Goal: Book appointment/travel/reservation

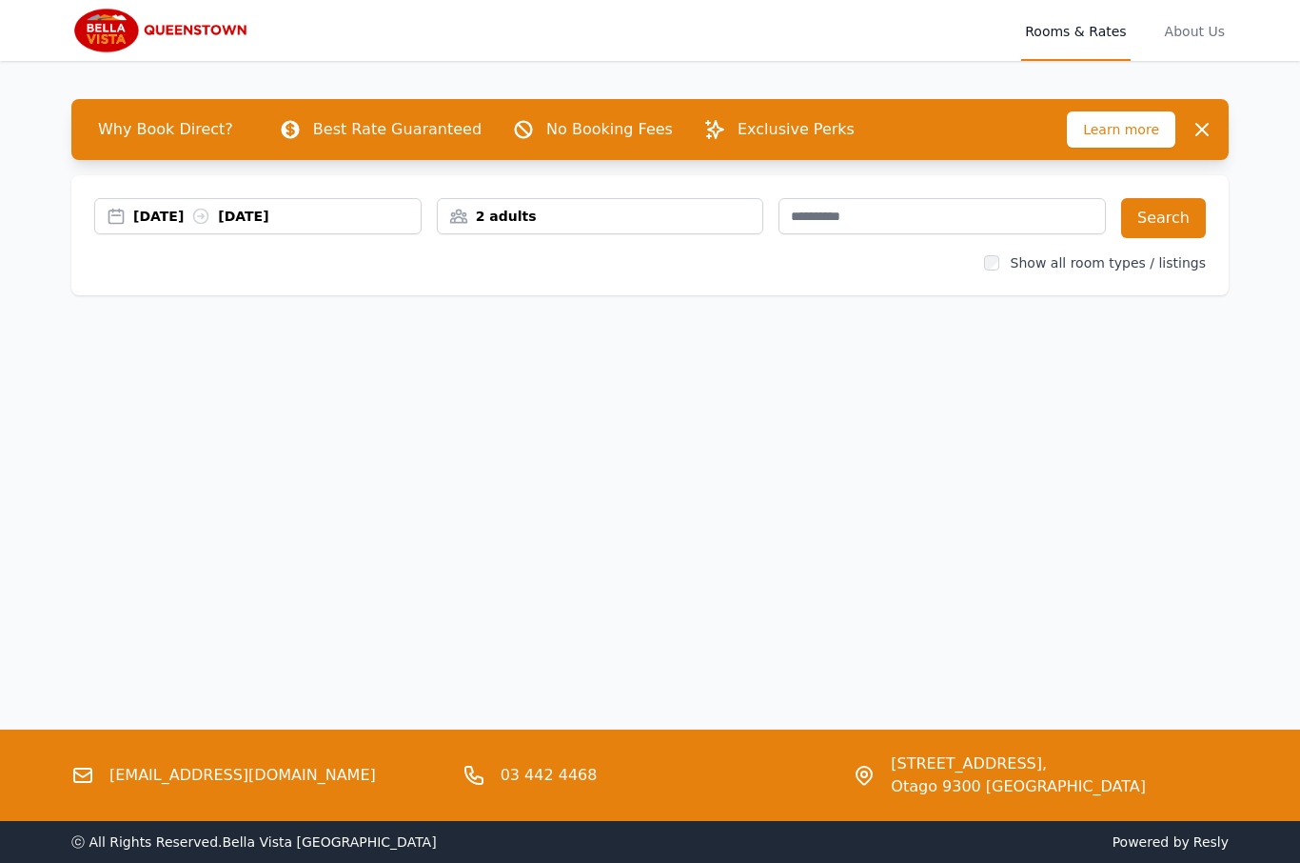
click at [187, 228] on div "[DATE] [DATE]" at bounding box center [257, 216] width 327 height 36
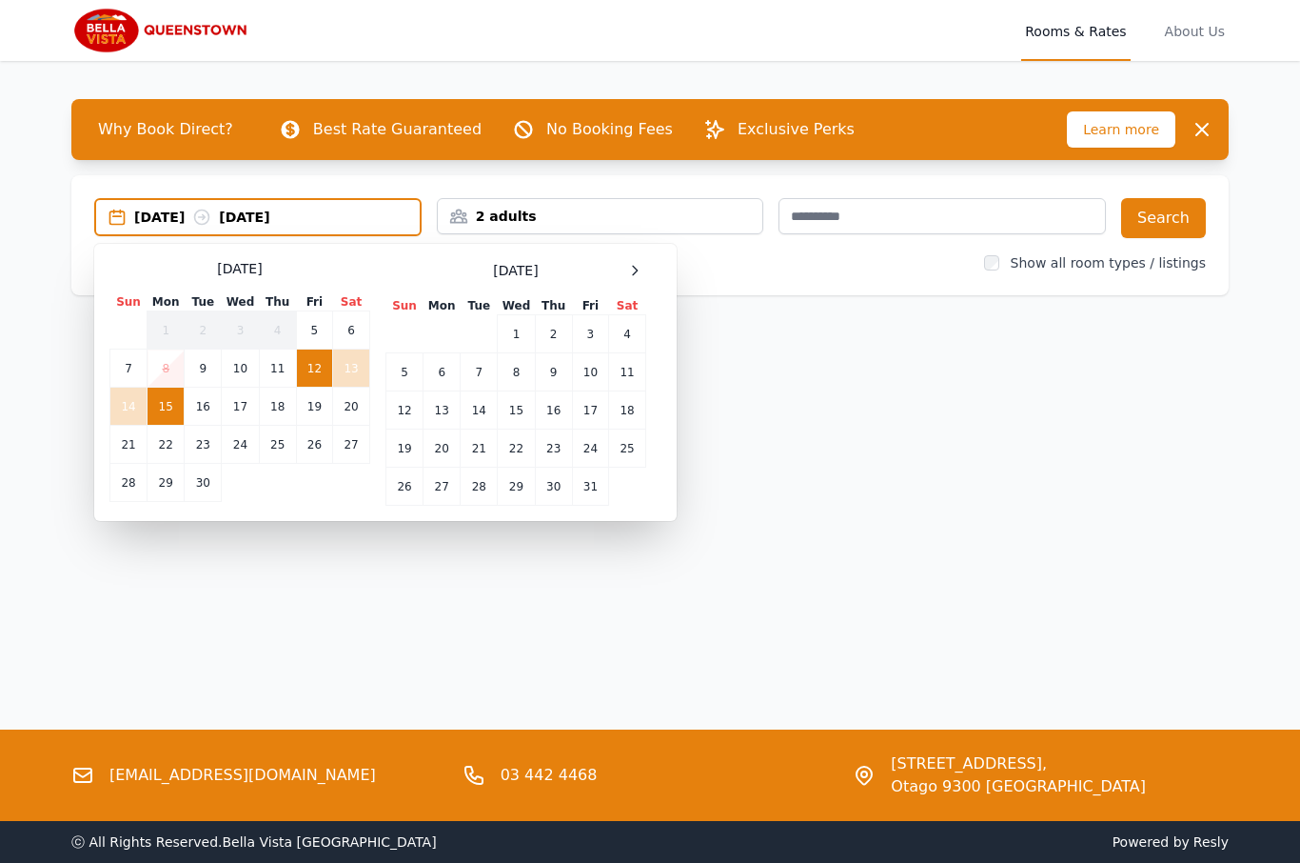
click at [633, 261] on div at bounding box center [635, 270] width 23 height 23
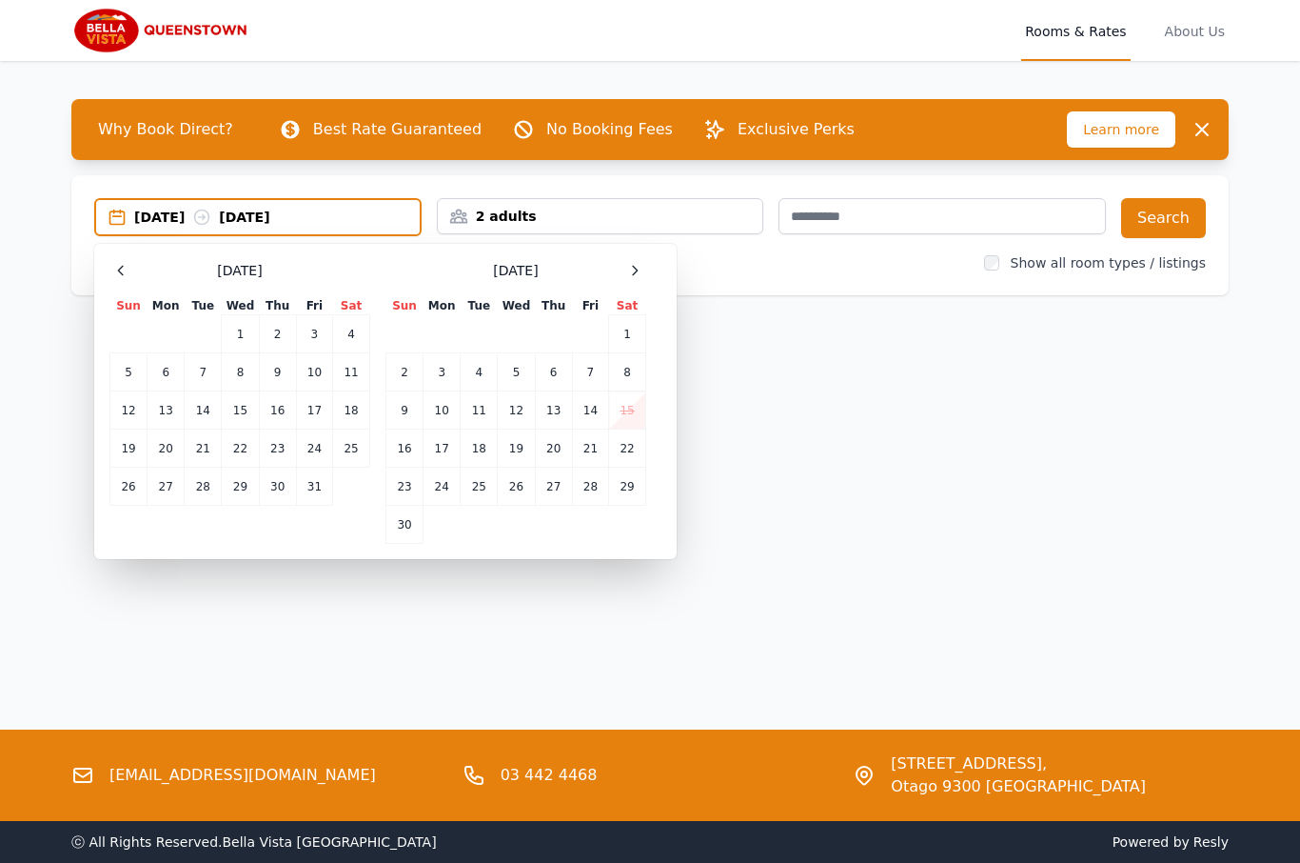
click at [640, 273] on icon at bounding box center [634, 270] width 15 height 15
click at [636, 278] on div at bounding box center [635, 270] width 23 height 23
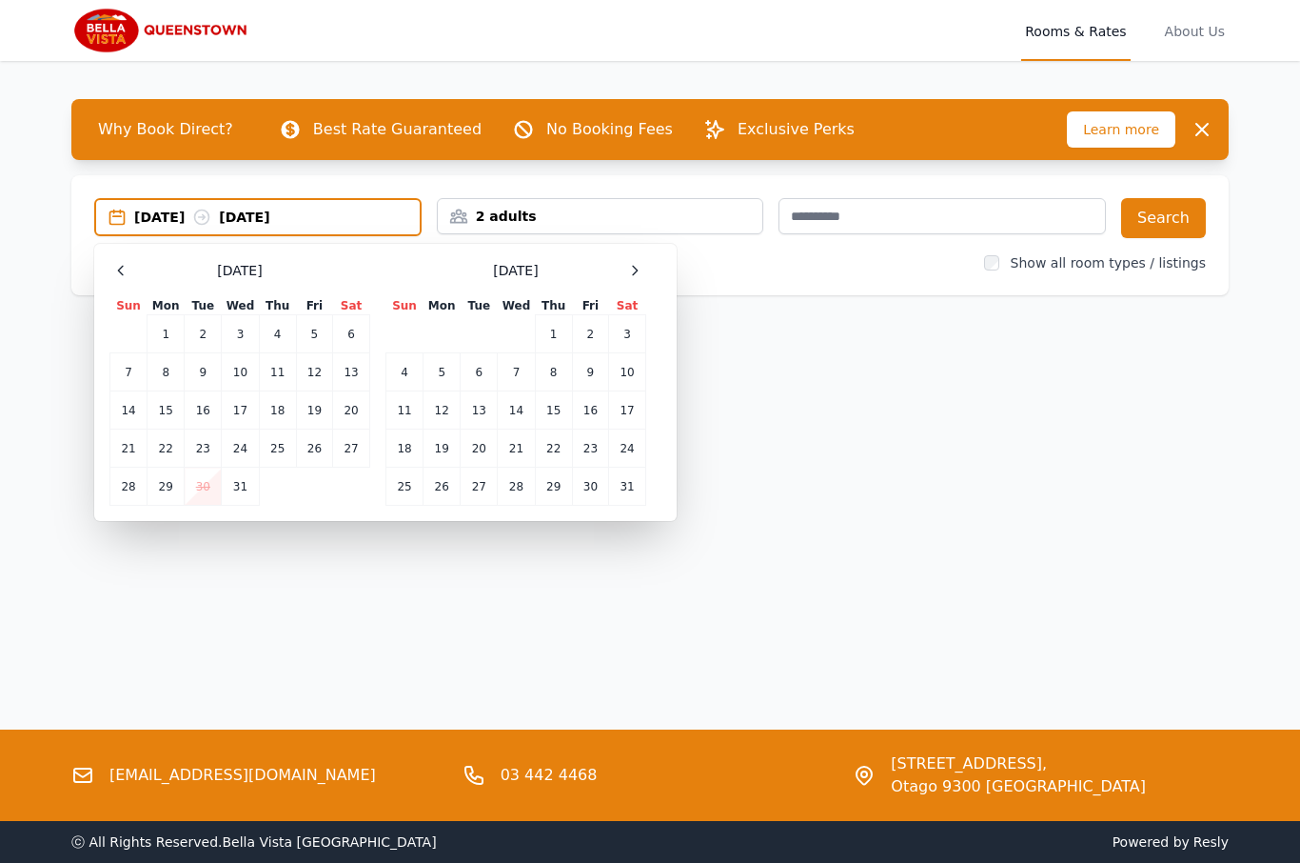
click at [639, 280] on div at bounding box center [635, 270] width 23 height 23
click at [640, 272] on icon at bounding box center [634, 270] width 15 height 15
click at [640, 266] on icon at bounding box center [634, 270] width 15 height 15
click at [638, 270] on icon at bounding box center [635, 270] width 5 height 9
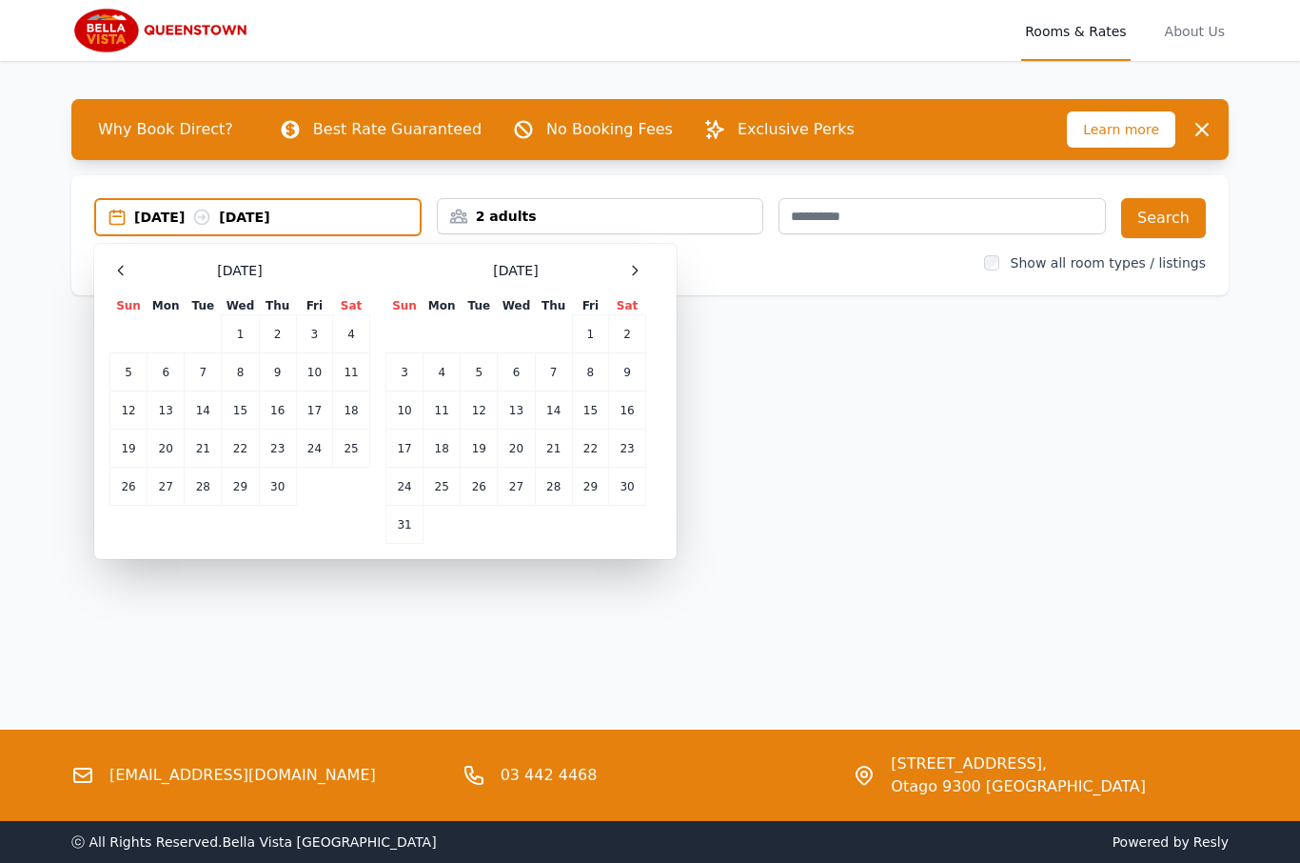
click at [411, 452] on td "17" at bounding box center [405, 448] width 37 height 38
click at [452, 451] on td "18" at bounding box center [442, 448] width 37 height 38
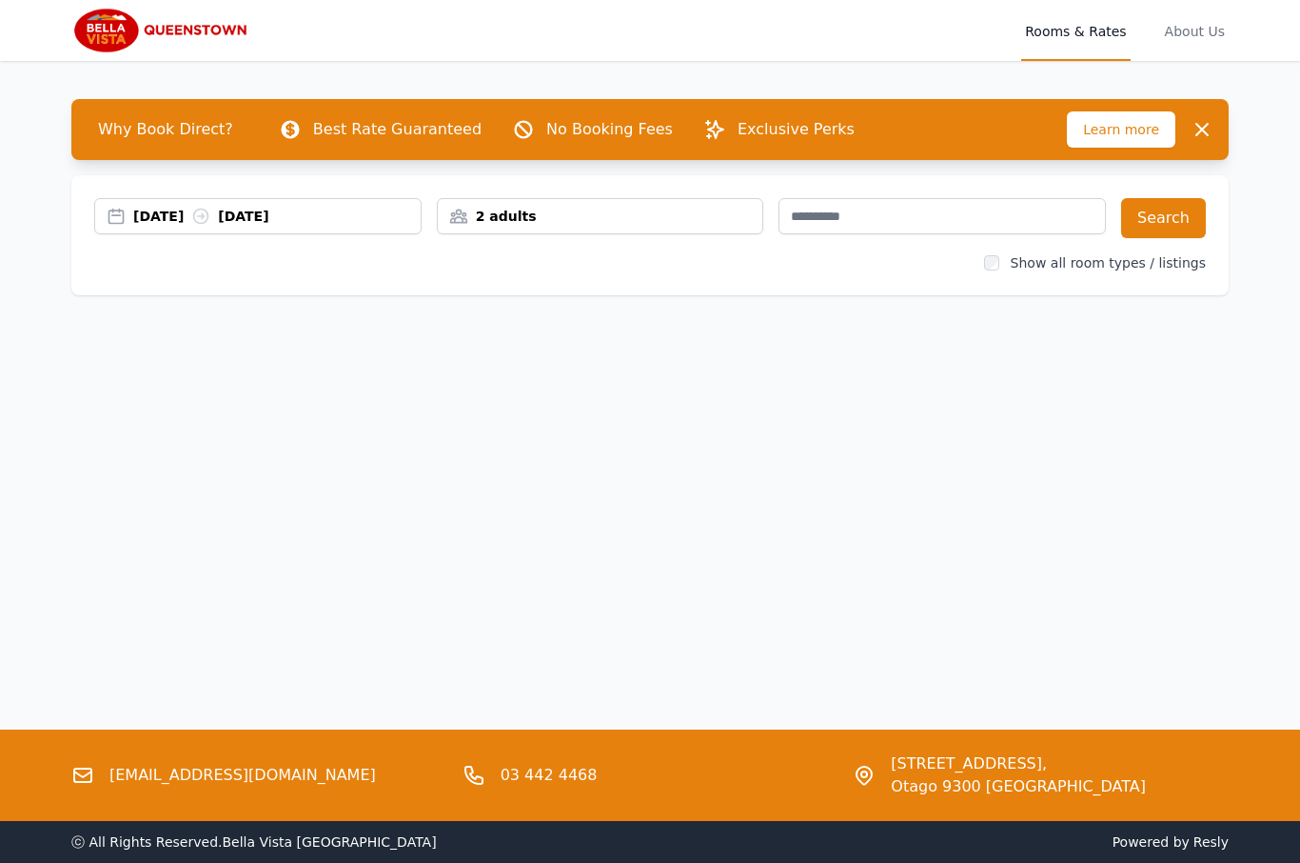
click at [1175, 221] on button "Search" at bounding box center [1163, 218] width 85 height 40
